Goal: Transaction & Acquisition: Download file/media

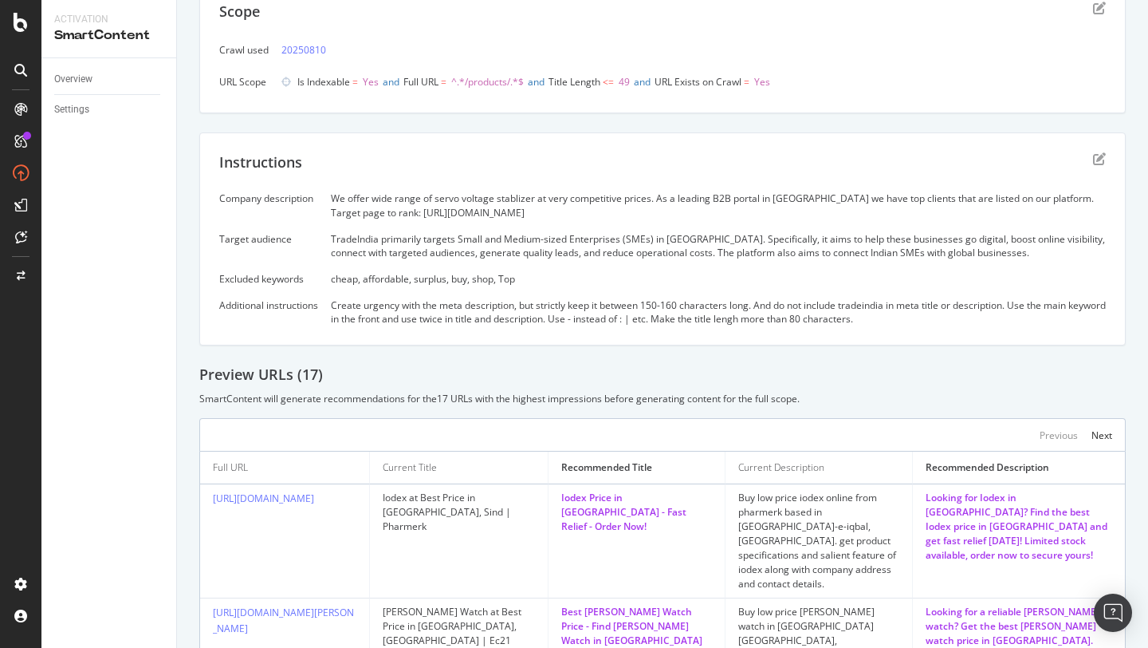
scroll to position [19, 0]
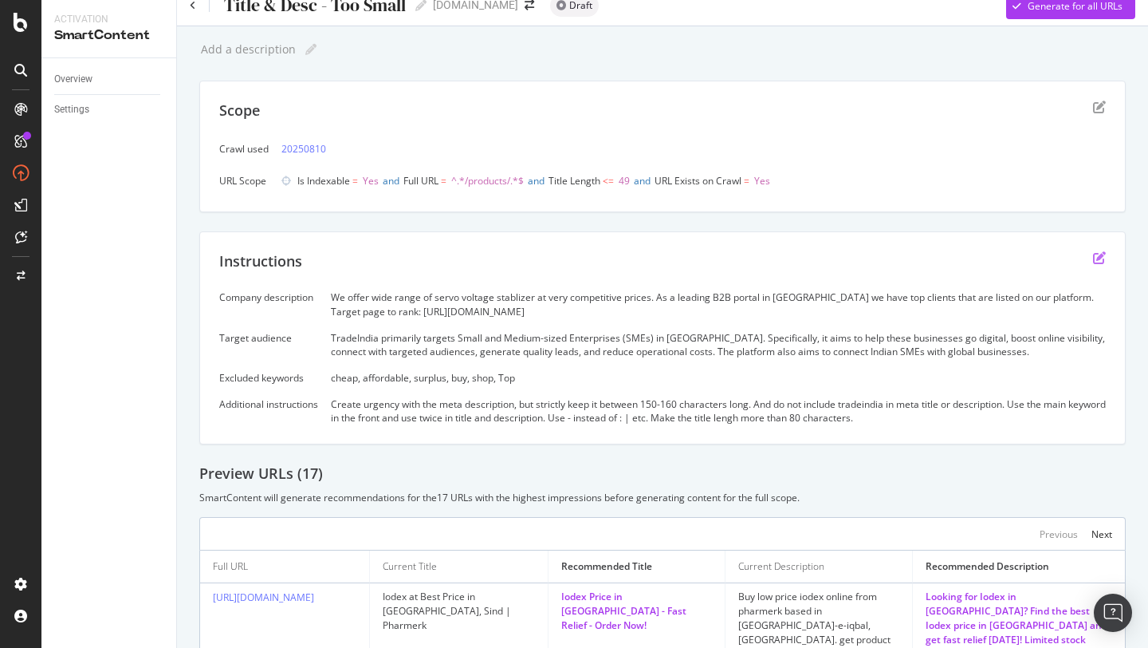
click at [1103, 258] on icon "edit" at bounding box center [1099, 257] width 13 height 13
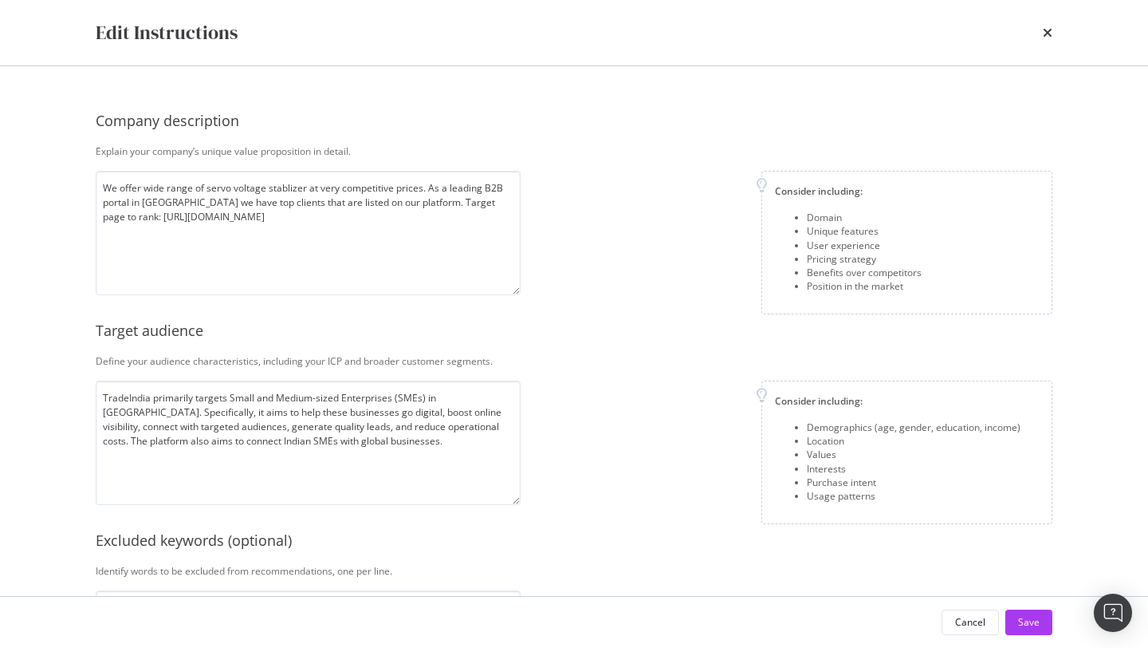
scroll to position [285, 0]
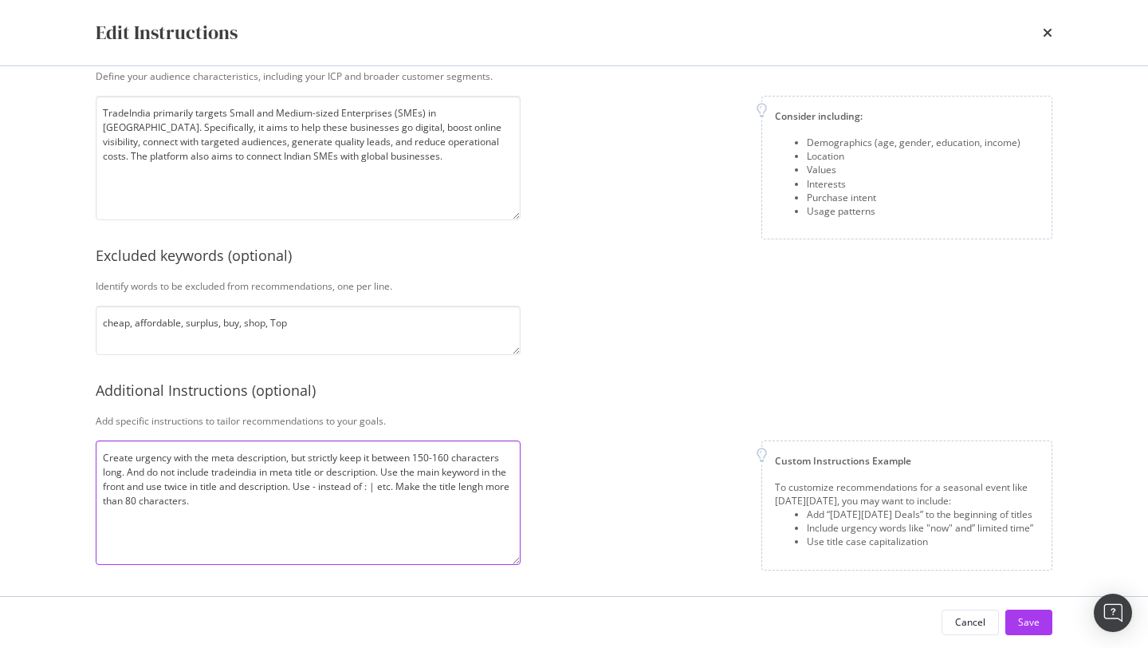
click at [128, 474] on textarea "Create urgency with the meta description, but strictly keep it between 150-160 …" at bounding box center [308, 502] width 425 height 124
type textarea "Create urgency with the meta description, but strictly keep it between 150-160 …"
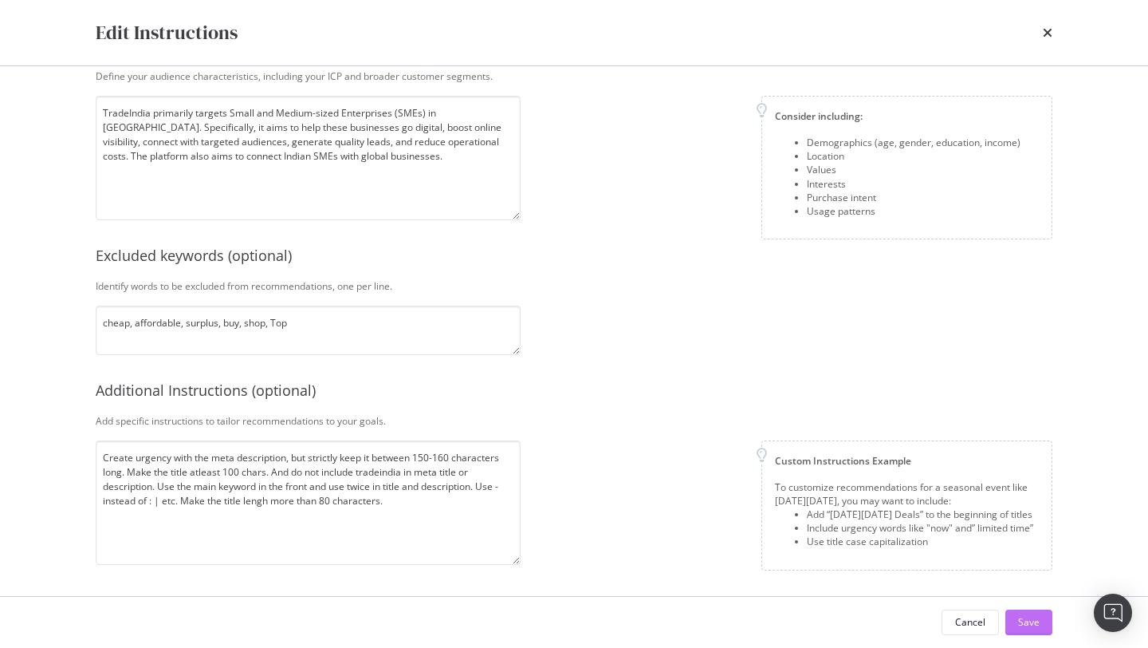
click at [1022, 622] on div "Save" at bounding box center [1029, 622] width 22 height 14
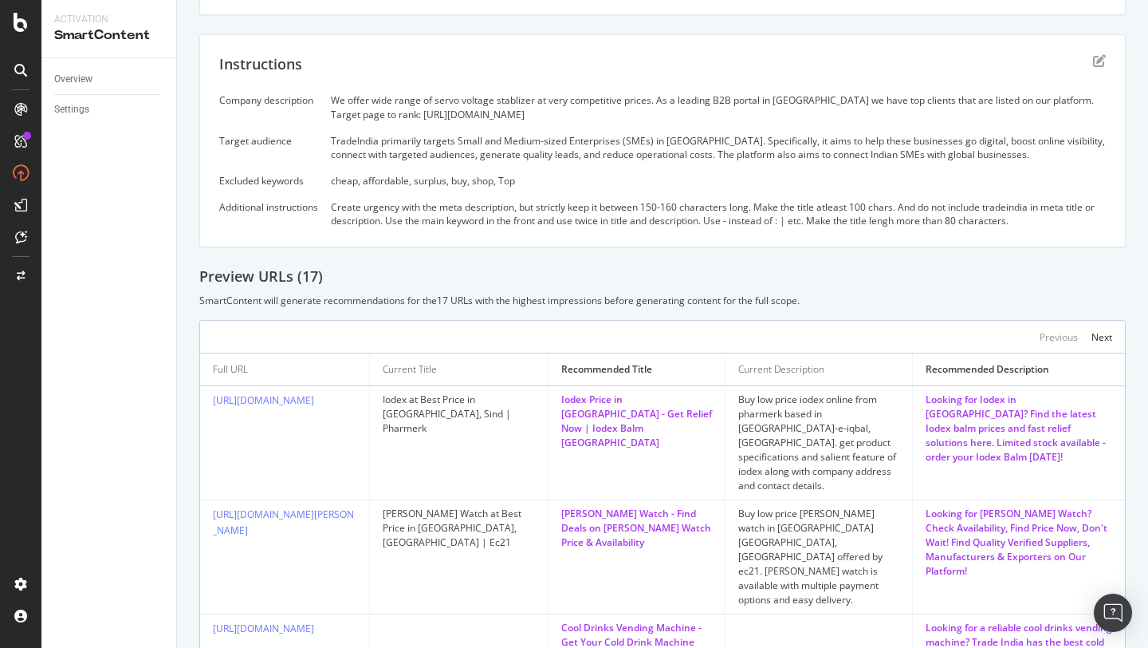
scroll to position [219, 0]
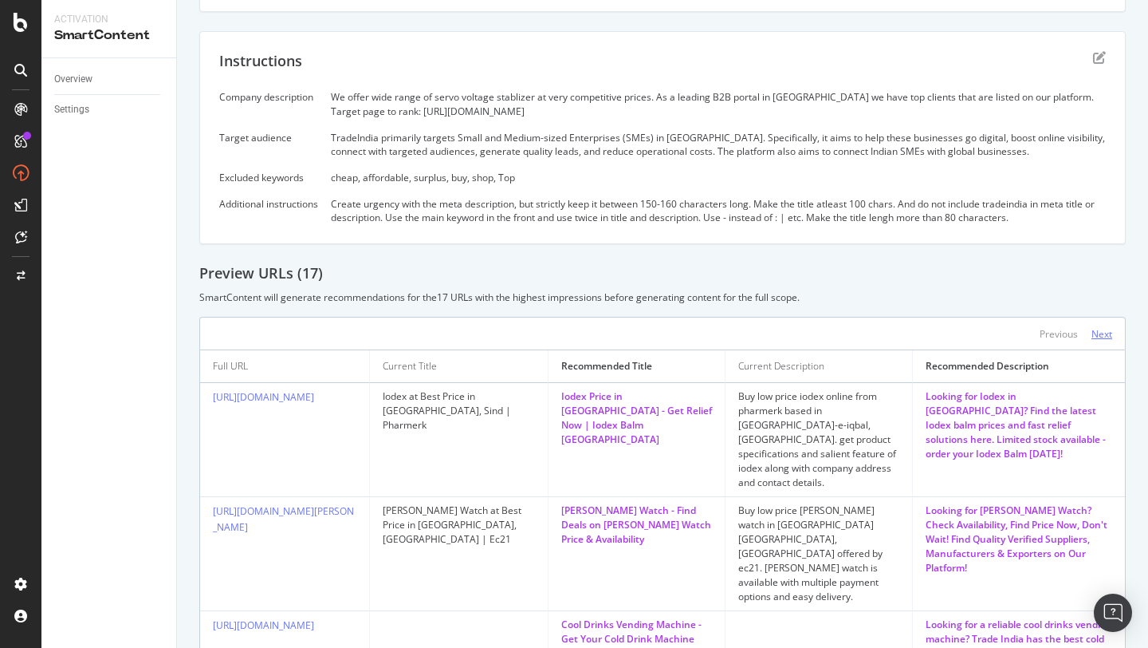
click at [1103, 337] on div "Next" at bounding box center [1102, 334] width 21 height 14
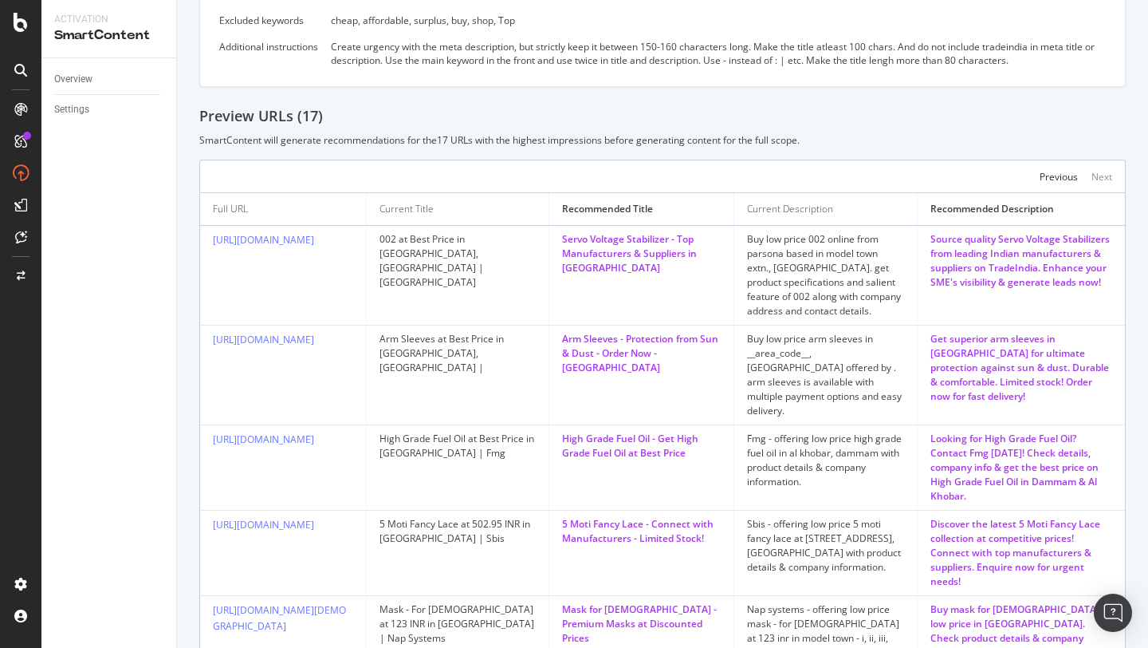
scroll to position [379, 0]
click at [1060, 178] on div "Previous" at bounding box center [1059, 174] width 38 height 14
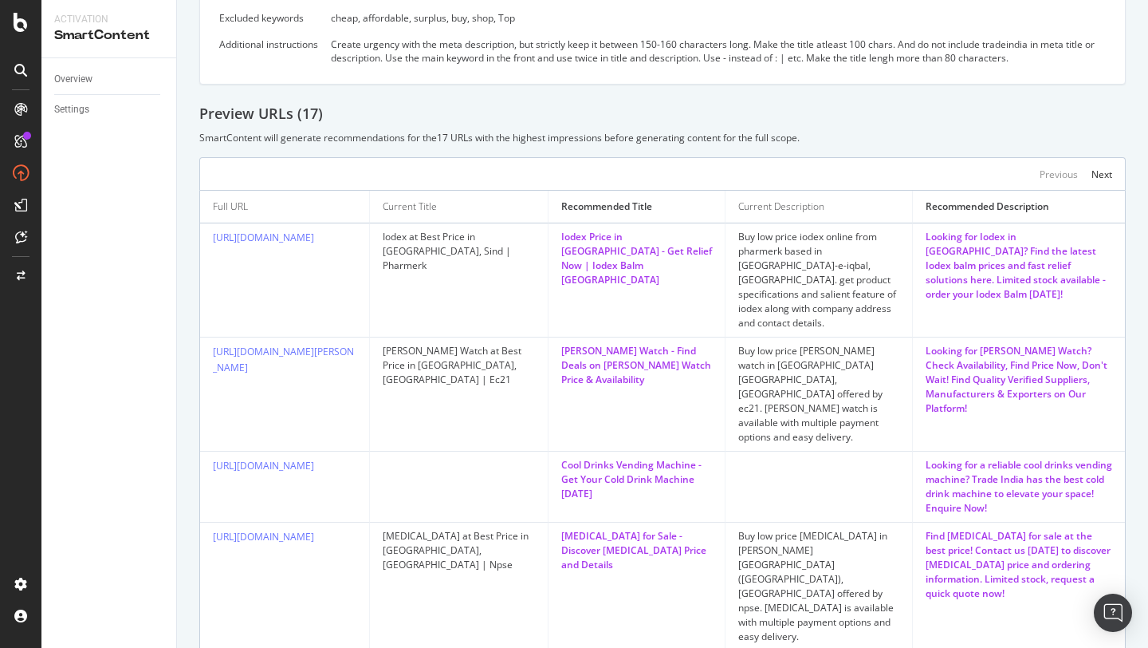
scroll to position [0, 0]
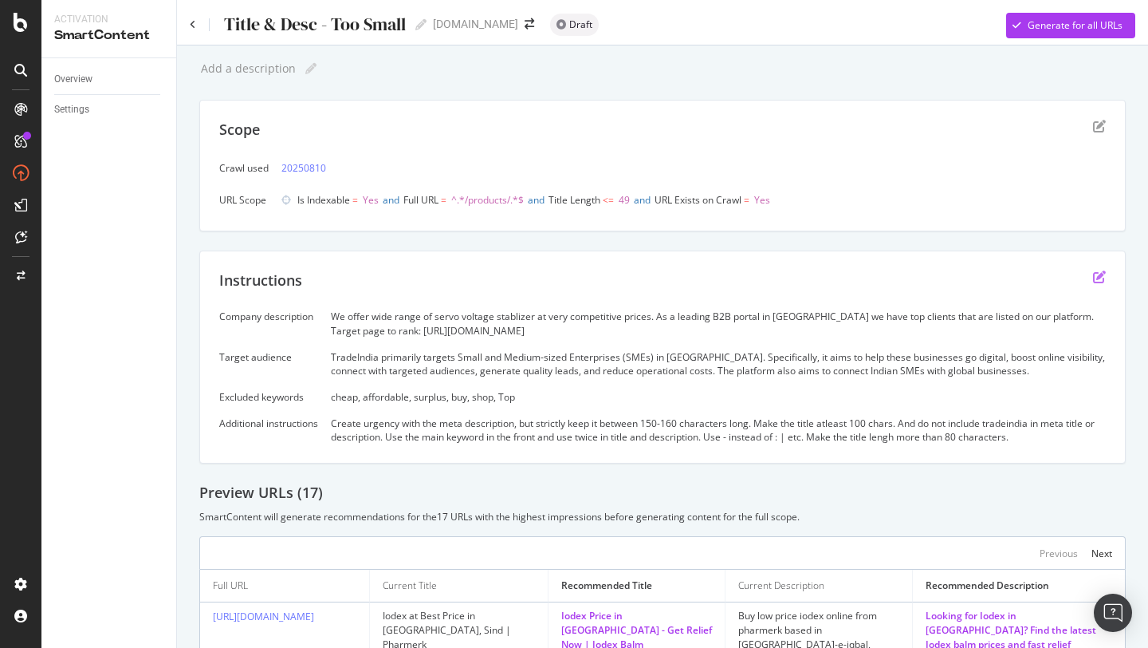
click at [1105, 277] on icon "edit" at bounding box center [1099, 276] width 13 height 13
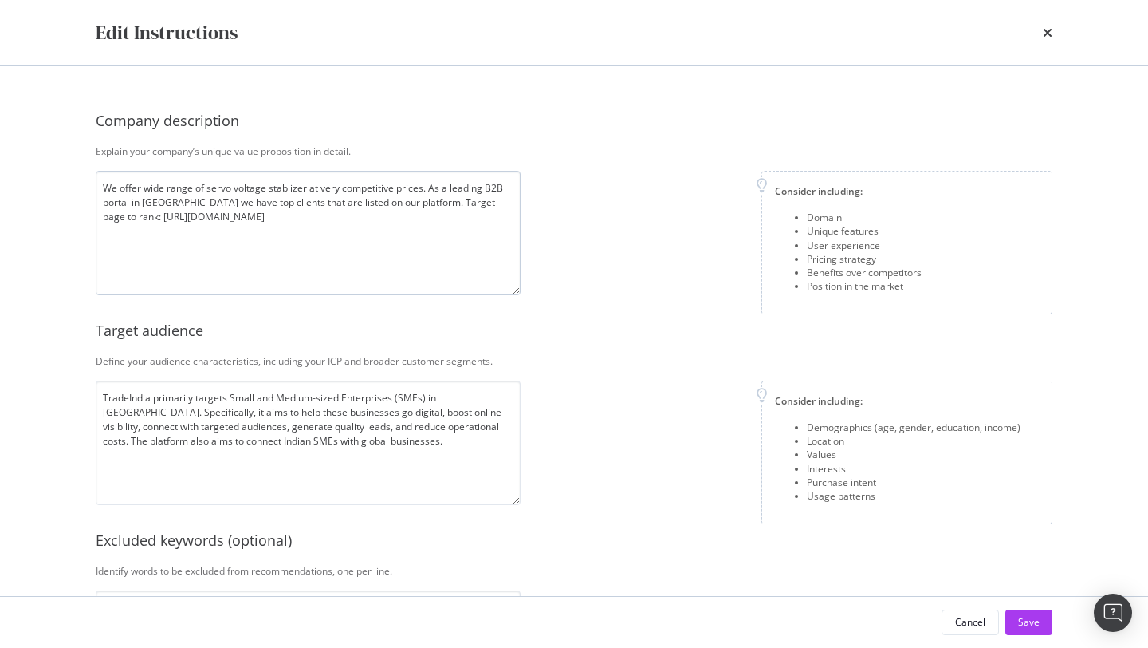
scroll to position [285, 0]
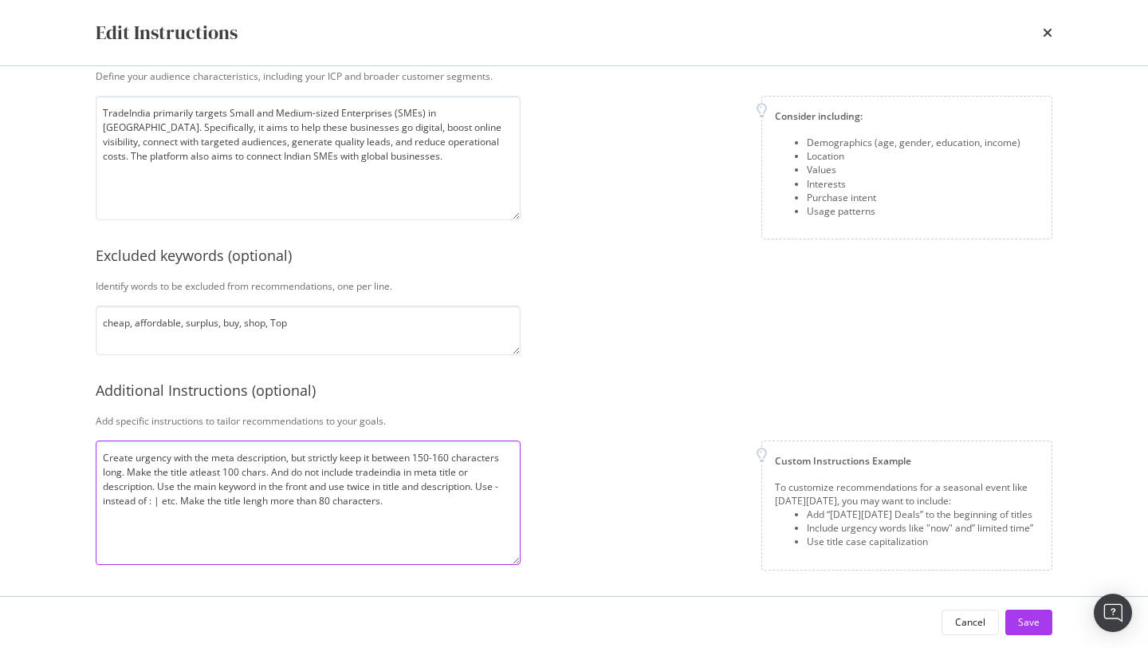
drag, startPoint x: 266, startPoint y: 471, endPoint x: 128, endPoint y: 475, distance: 138.0
click at [128, 475] on textarea "Create urgency with the meta description, but strictly keep it between 150-160 …" at bounding box center [308, 502] width 425 height 124
type textarea "Create urgency with the meta description, but strictly keep it between 150-160 …"
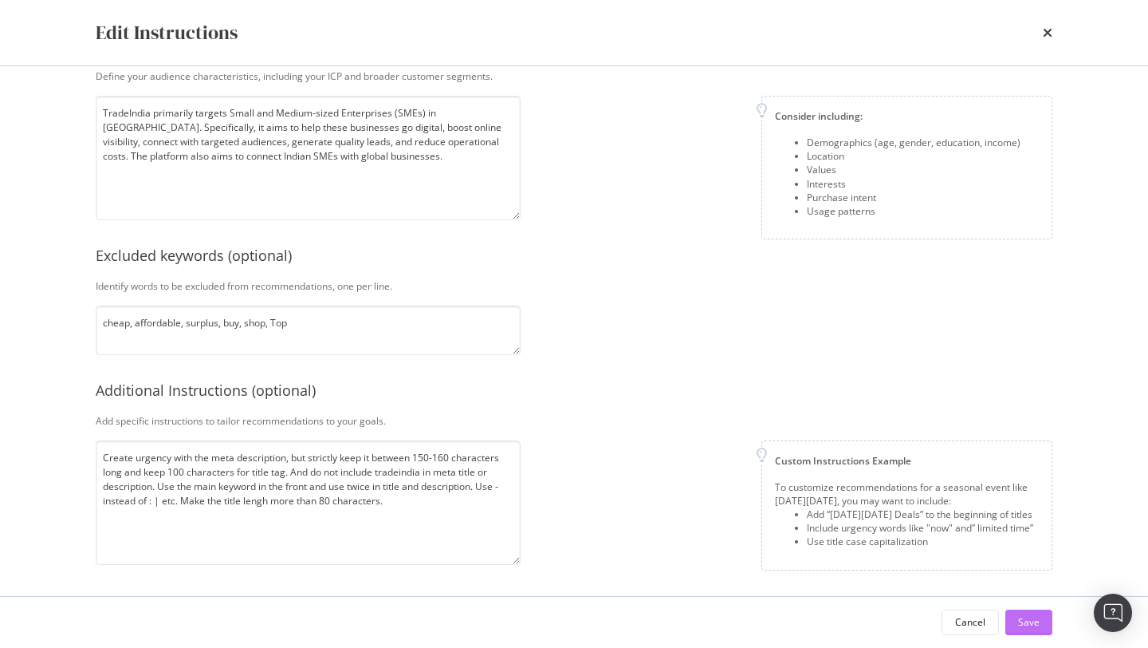
click at [1029, 618] on div "Save" at bounding box center [1029, 622] width 22 height 14
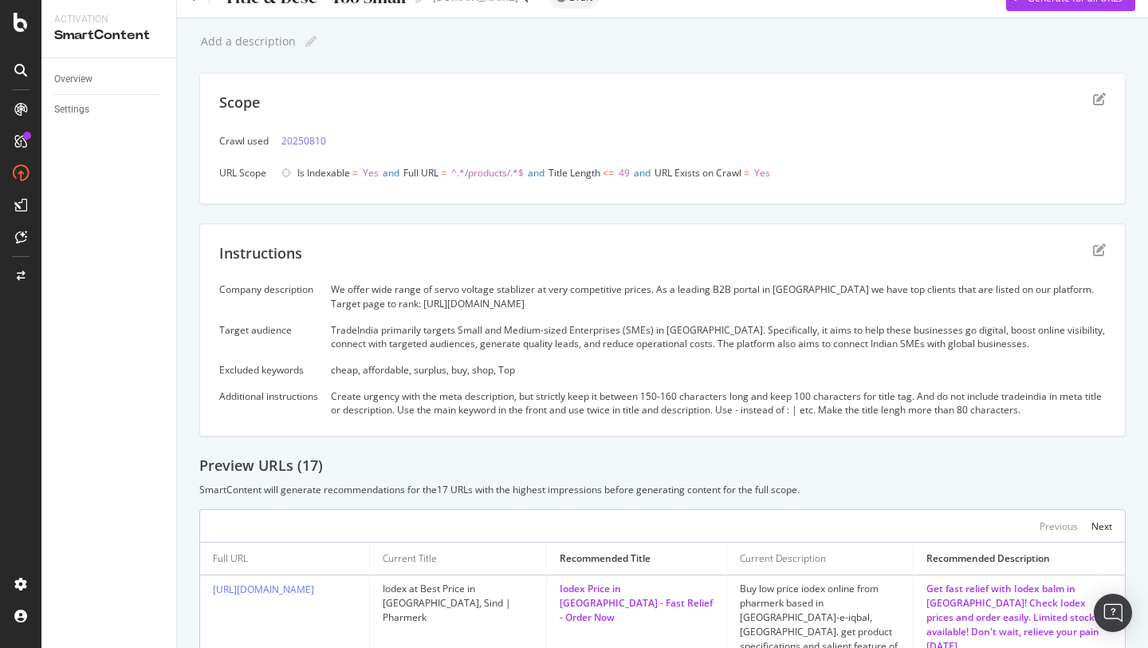
scroll to position [28, 0]
click at [1101, 520] on div "Next" at bounding box center [1102, 525] width 21 height 14
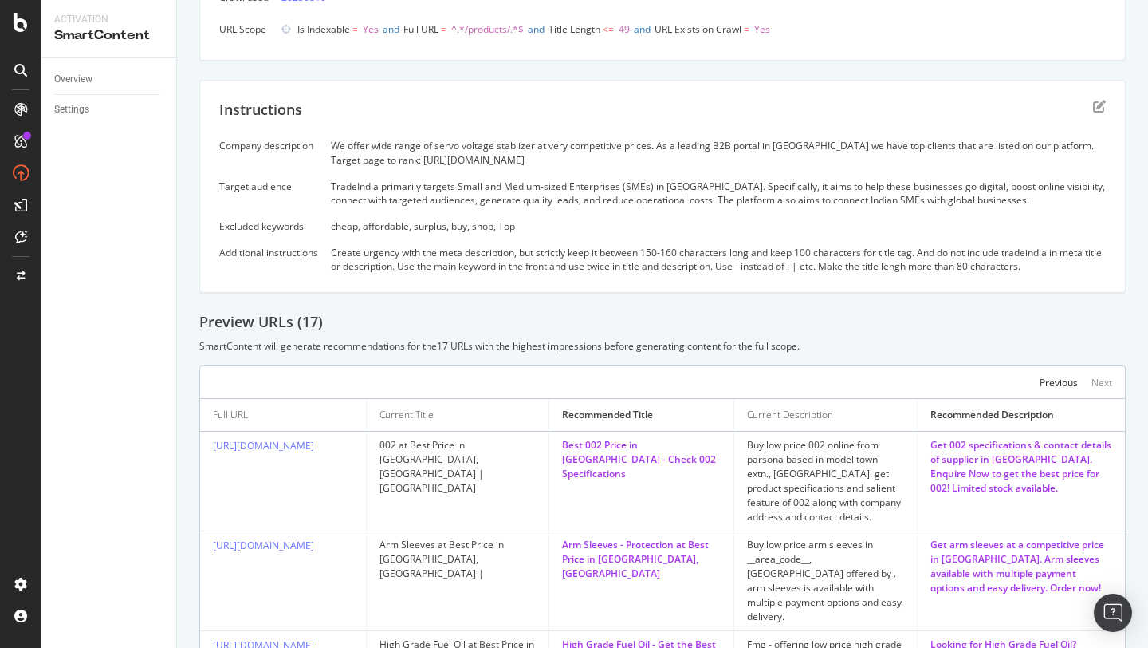
scroll to position [0, 0]
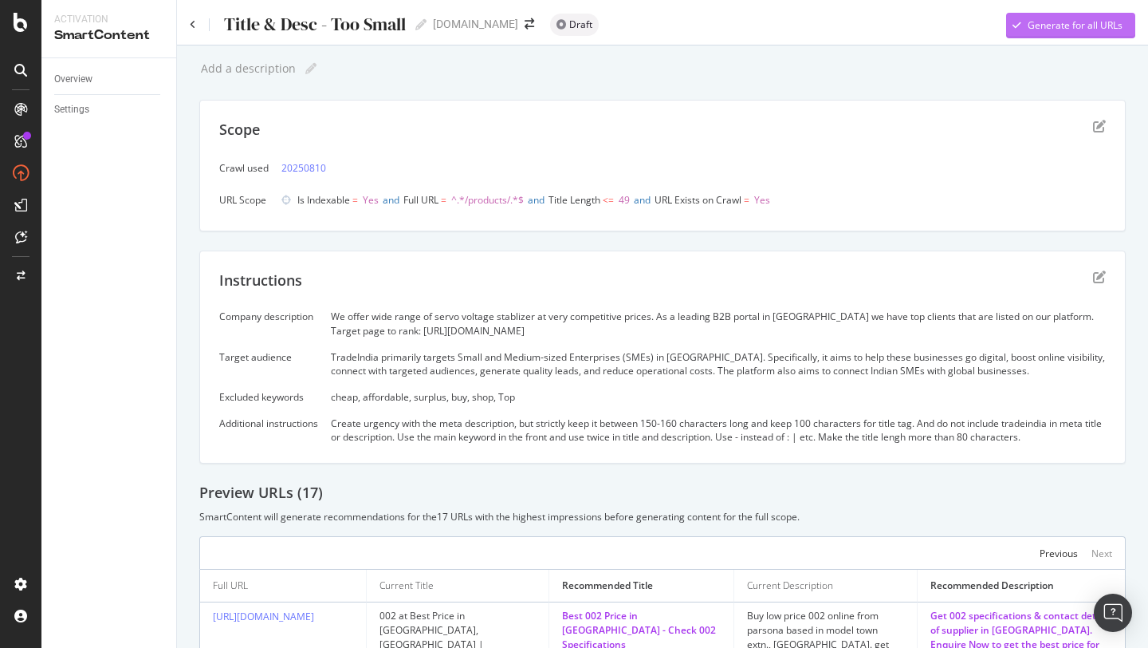
click at [1071, 32] on div "Generate for all URLs" at bounding box center [1075, 25] width 95 height 14
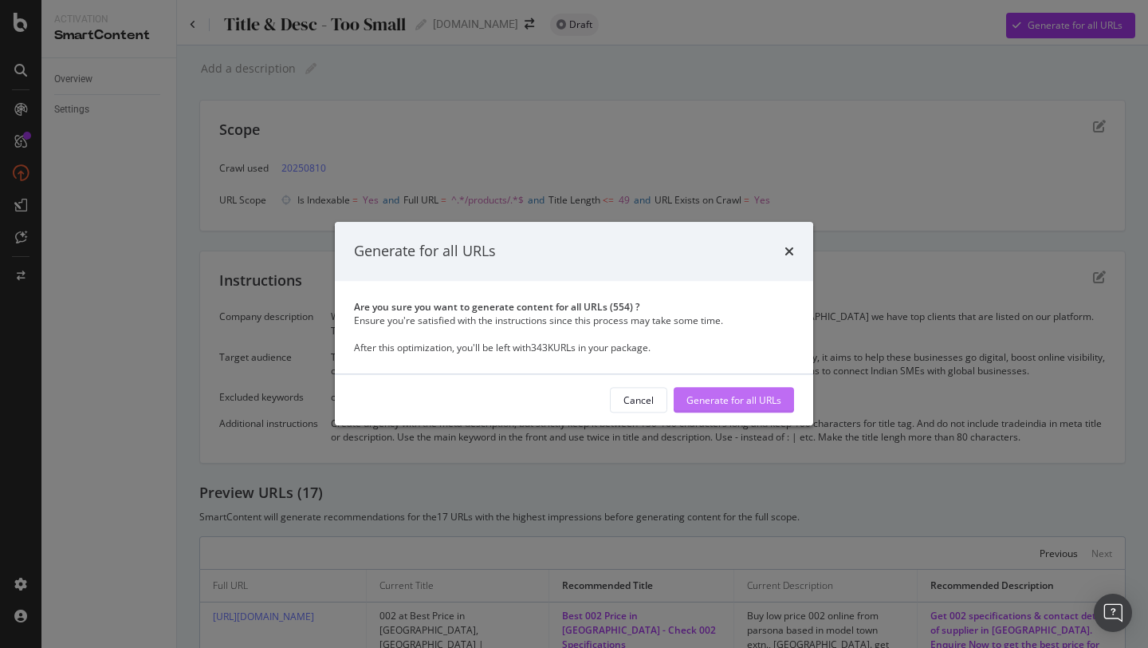
click at [732, 409] on div "Generate for all URLs" at bounding box center [734, 400] width 95 height 24
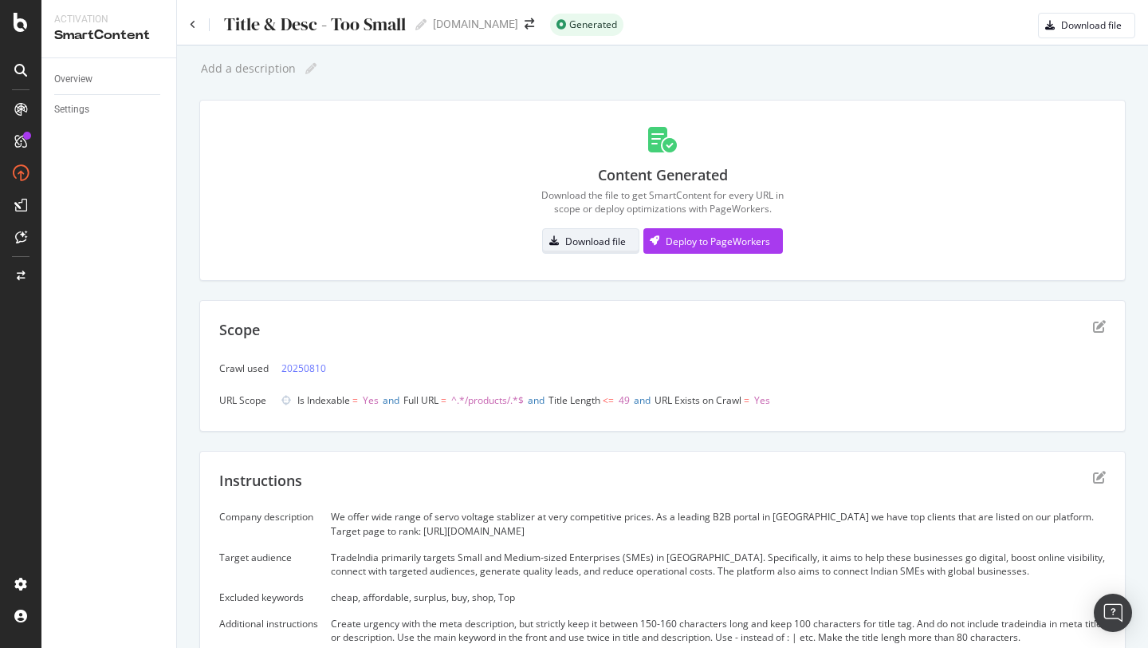
click at [592, 235] on div "Download file" at bounding box center [595, 241] width 61 height 14
